Goal: Information Seeking & Learning: Find specific fact

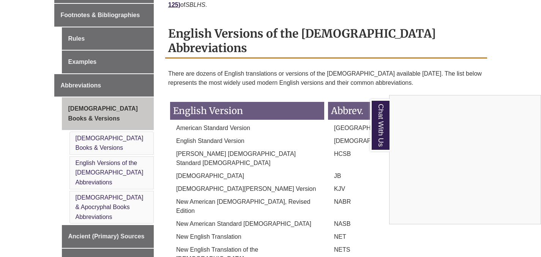
scroll to position [425, 0]
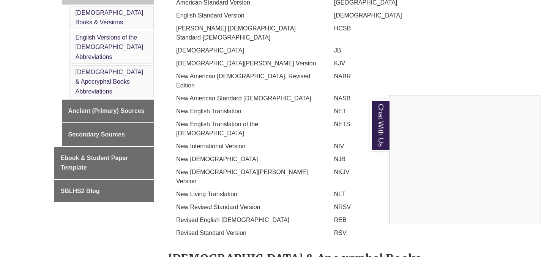
drag, startPoint x: 246, startPoint y: 165, endPoint x: 242, endPoint y: 119, distance: 46.5
click at [242, 119] on div "Chat With Us" at bounding box center [270, 128] width 541 height 257
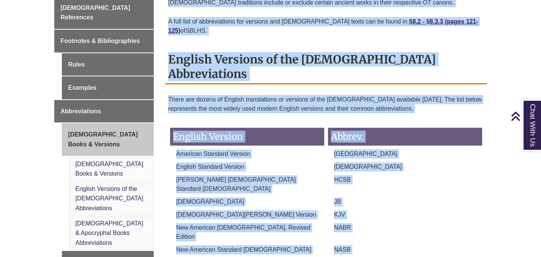
scroll to position [253, 0]
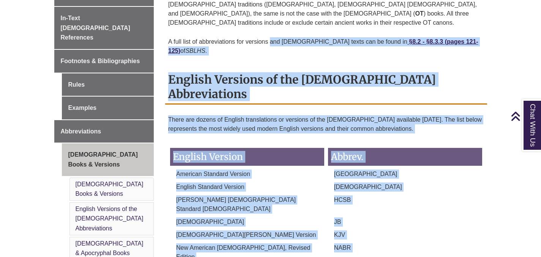
drag, startPoint x: 247, startPoint y: 165, endPoint x: 270, endPoint y: 36, distance: 131.2
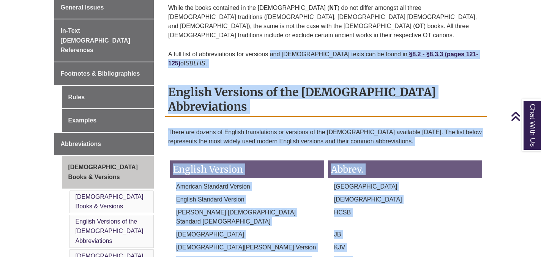
scroll to position [240, 0]
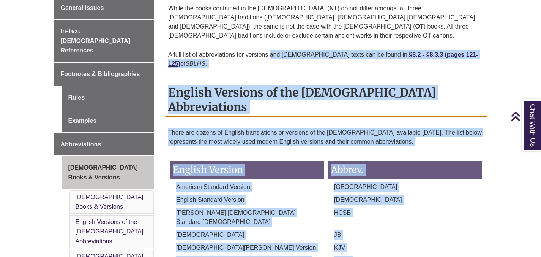
click at [437, 182] on p "[GEOGRAPHIC_DATA]" at bounding box center [405, 186] width 154 height 9
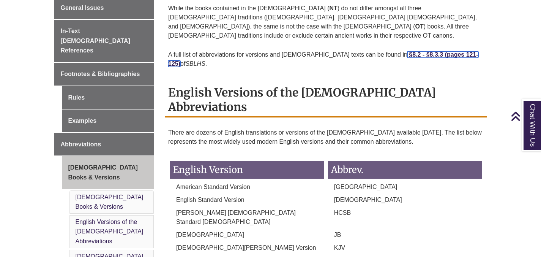
click at [416, 51] on strong "§8.2 - §8.3.3 (pages 121-125)" at bounding box center [323, 59] width 310 height 16
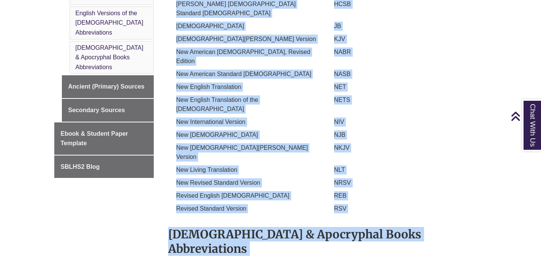
scroll to position [450, 0]
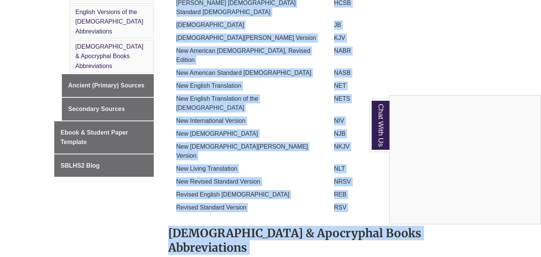
drag, startPoint x: 175, startPoint y: 46, endPoint x: 229, endPoint y: 175, distance: 140.3
click at [226, 180] on body "Skip to Main Content Library Hours: 7:30am – 10:00pm Research Desk: 9:00am – 5:…" at bounding box center [270, 253] width 541 height 1406
copy div "English Version [DEMOGRAPHIC_DATA]. American Standard Version ASV English Stand…"
click at [123, 208] on div "Chat With Us" at bounding box center [270, 128] width 541 height 257
